Goal: Task Accomplishment & Management: Manage account settings

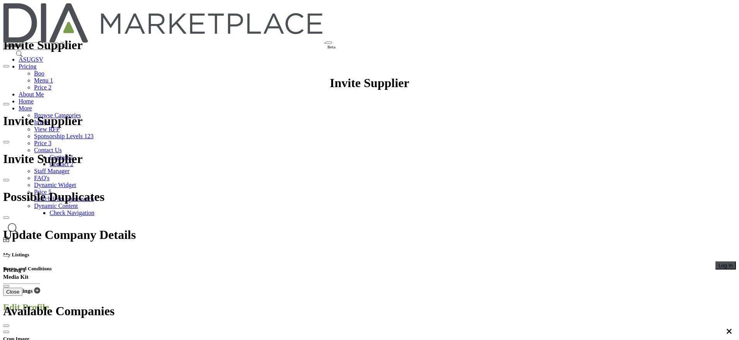
click at [718, 262] on span "Log In" at bounding box center [725, 265] width 14 height 6
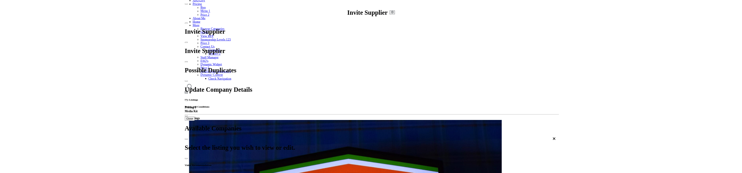
scroll to position [116, 0]
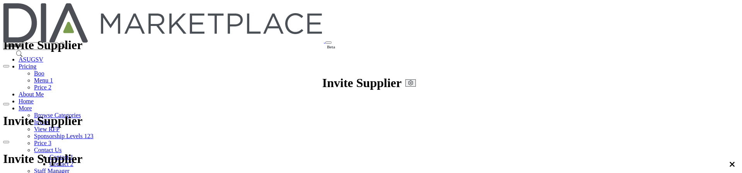
type input "**********"
